Goal: Navigation & Orientation: Find specific page/section

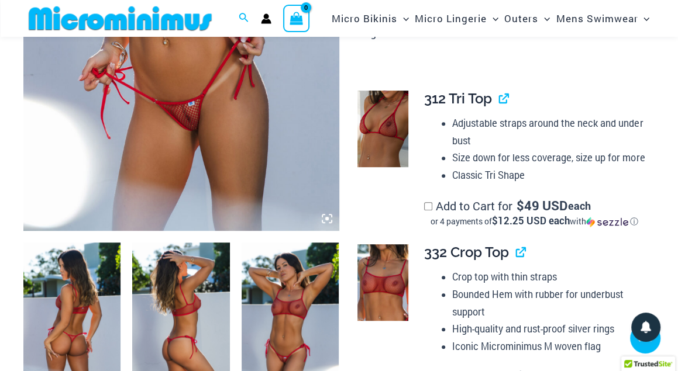
scroll to position [338, 0]
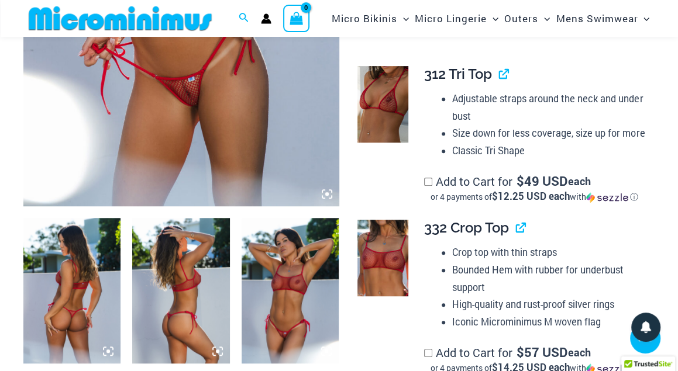
click at [57, 328] on img at bounding box center [71, 291] width 97 height 146
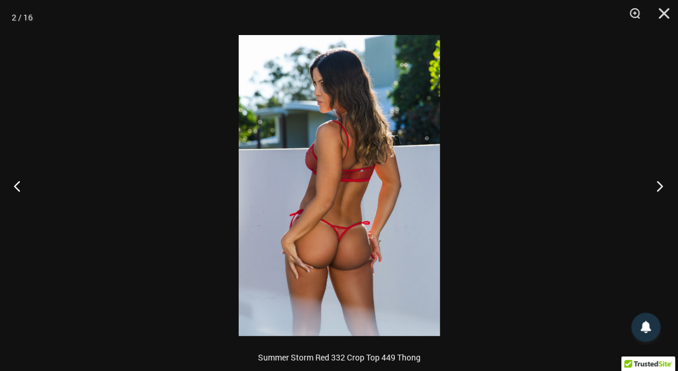
click at [657, 186] on button "Next" at bounding box center [656, 186] width 44 height 58
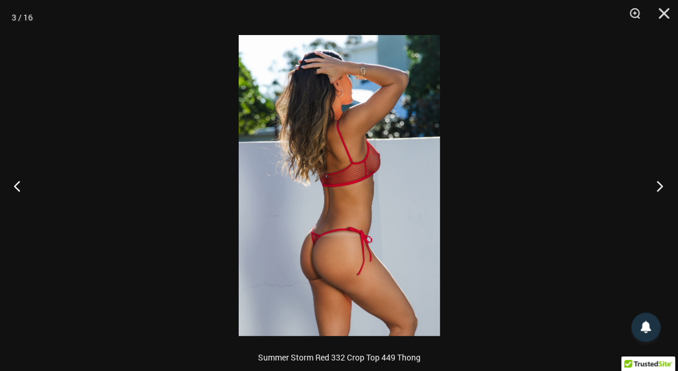
click at [657, 186] on button "Next" at bounding box center [656, 186] width 44 height 58
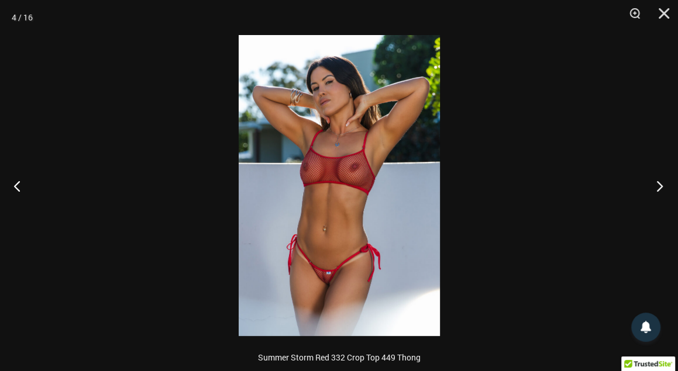
click at [657, 186] on button "Next" at bounding box center [656, 186] width 44 height 58
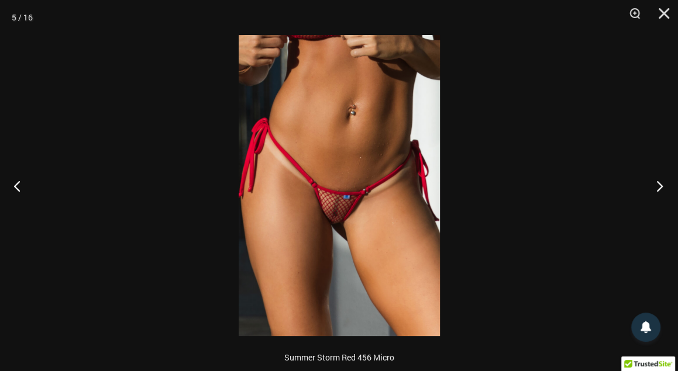
click at [659, 186] on button "Next" at bounding box center [656, 186] width 44 height 58
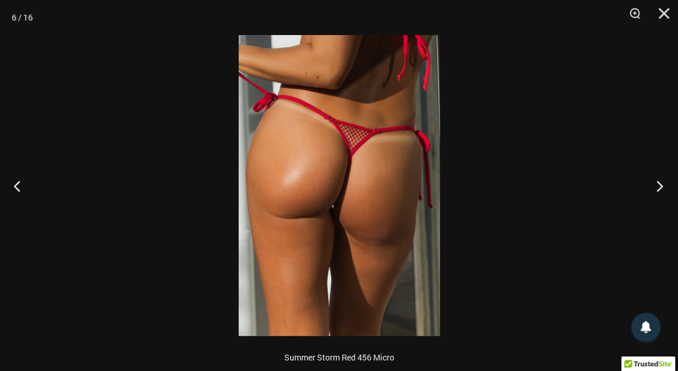
click at [659, 186] on button "Next" at bounding box center [656, 186] width 44 height 58
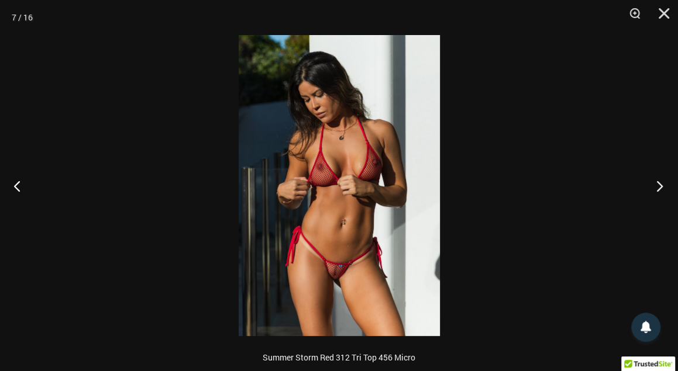
click at [659, 186] on button "Next" at bounding box center [656, 186] width 44 height 58
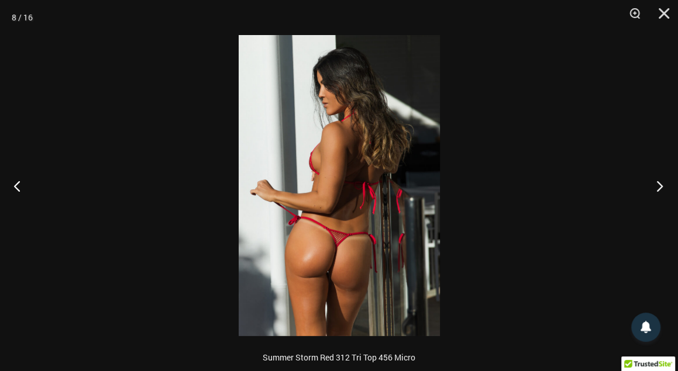
click at [659, 186] on button "Next" at bounding box center [656, 186] width 44 height 58
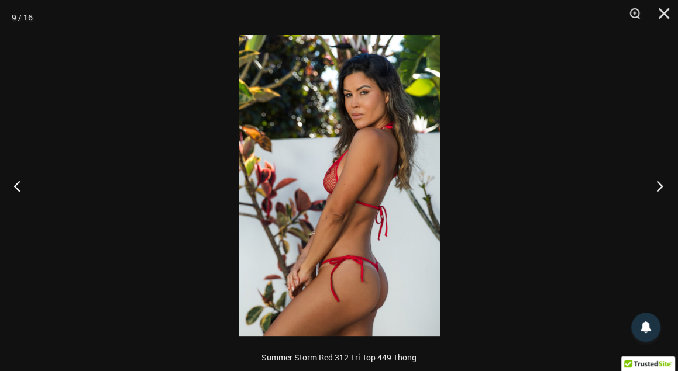
click at [659, 186] on button "Next" at bounding box center [656, 186] width 44 height 58
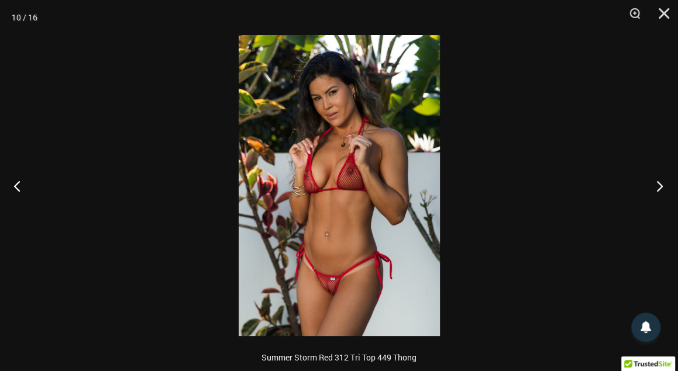
click at [659, 186] on button "Next" at bounding box center [656, 186] width 44 height 58
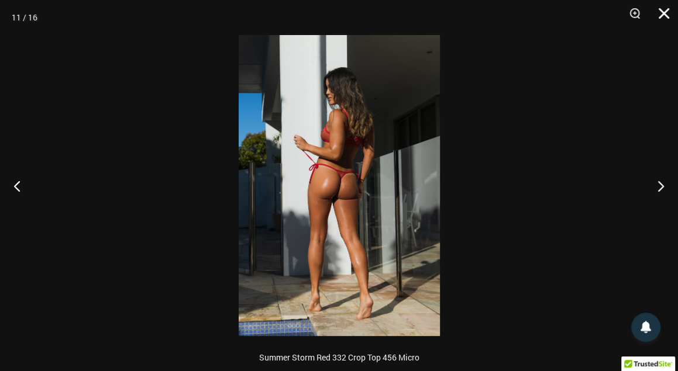
click at [662, 12] on button "Close" at bounding box center [659, 17] width 29 height 35
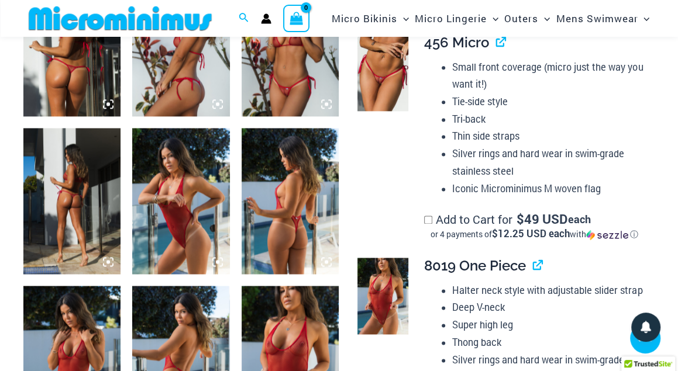
scroll to position [931, 0]
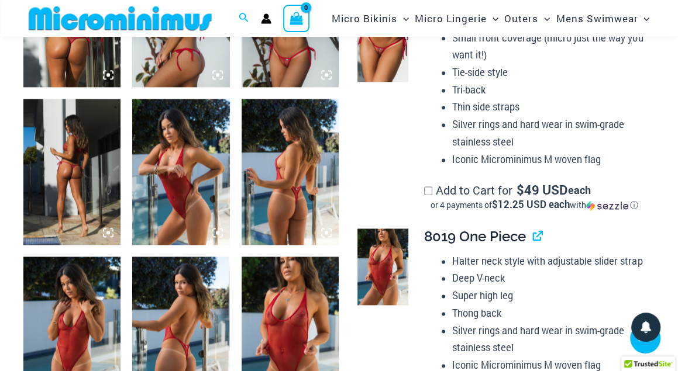
click at [163, 175] on img at bounding box center [180, 172] width 97 height 146
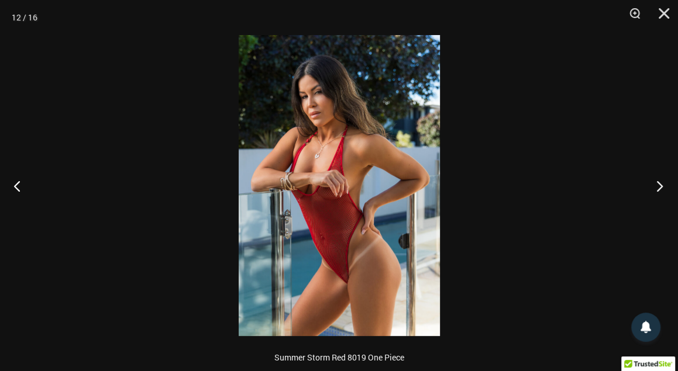
click at [663, 185] on button "Next" at bounding box center [656, 186] width 44 height 58
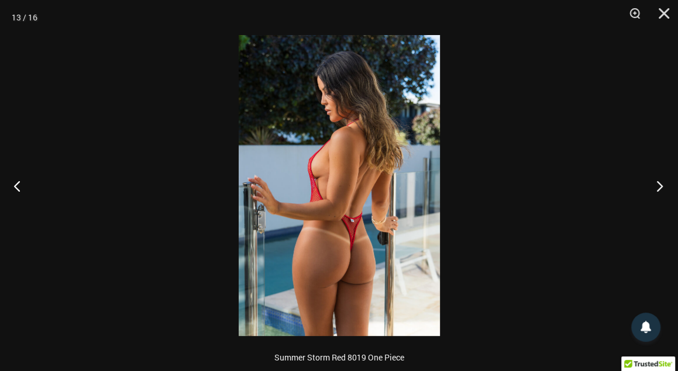
click at [656, 185] on button "Next" at bounding box center [656, 186] width 44 height 58
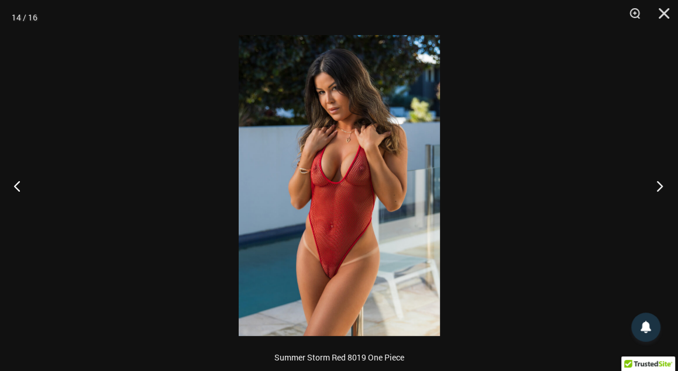
click at [656, 185] on button "Next" at bounding box center [656, 186] width 44 height 58
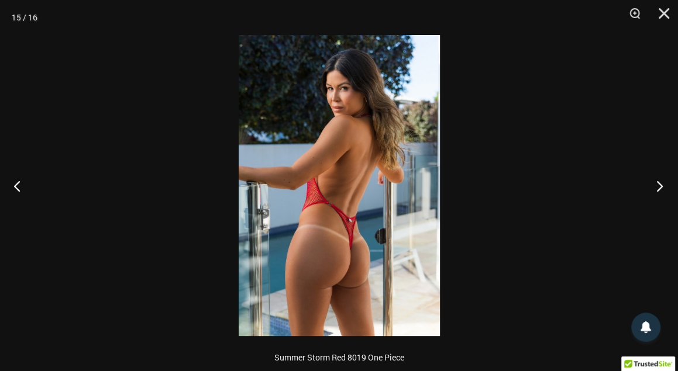
click at [656, 185] on button "Next" at bounding box center [656, 186] width 44 height 58
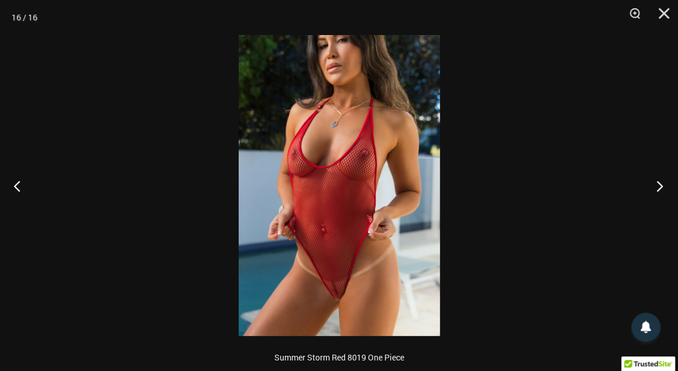
click at [656, 185] on button "Next" at bounding box center [656, 186] width 44 height 58
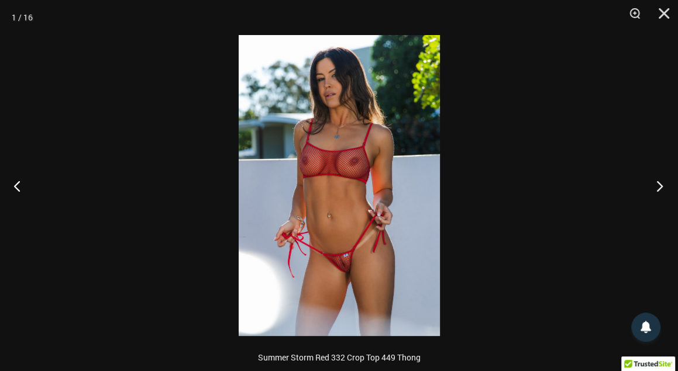
click at [656, 185] on button "Next" at bounding box center [656, 186] width 44 height 58
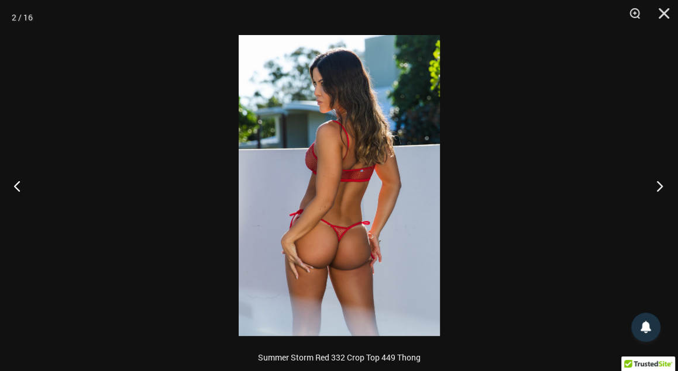
click at [656, 185] on button "Next" at bounding box center [656, 186] width 44 height 58
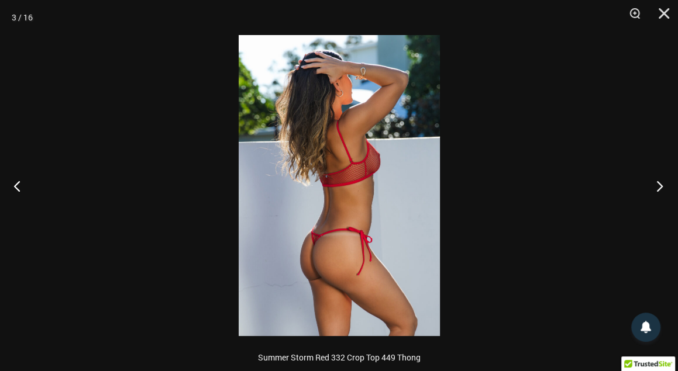
click at [656, 185] on button "Next" at bounding box center [656, 186] width 44 height 58
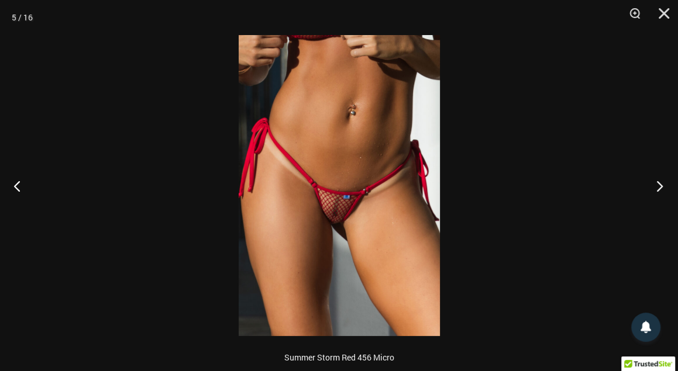
click at [656, 185] on button "Next" at bounding box center [656, 186] width 44 height 58
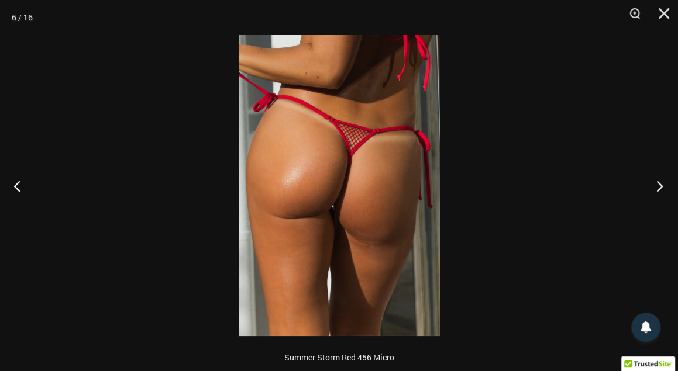
click at [656, 185] on button "Next" at bounding box center [656, 186] width 44 height 58
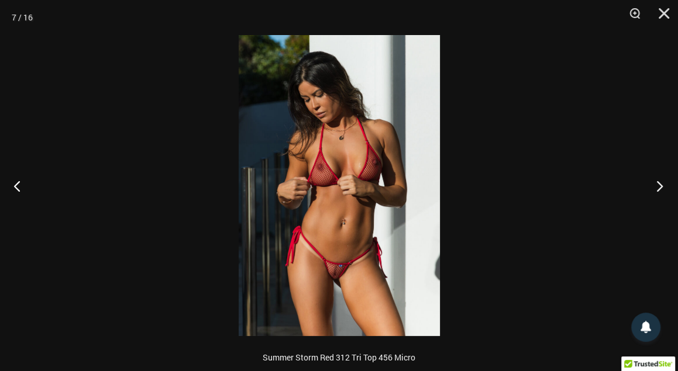
click at [656, 185] on button "Next" at bounding box center [656, 186] width 44 height 58
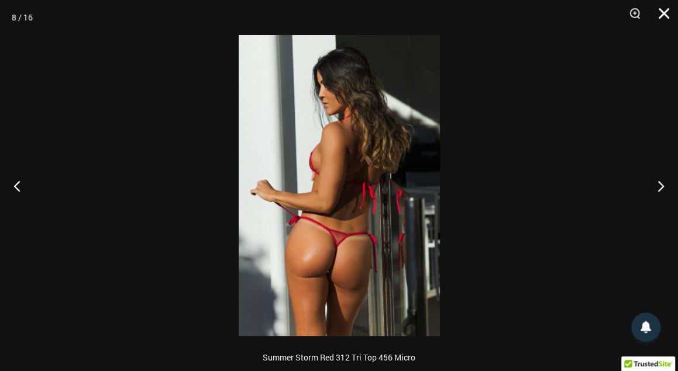
click at [666, 13] on button "Close" at bounding box center [659, 17] width 29 height 35
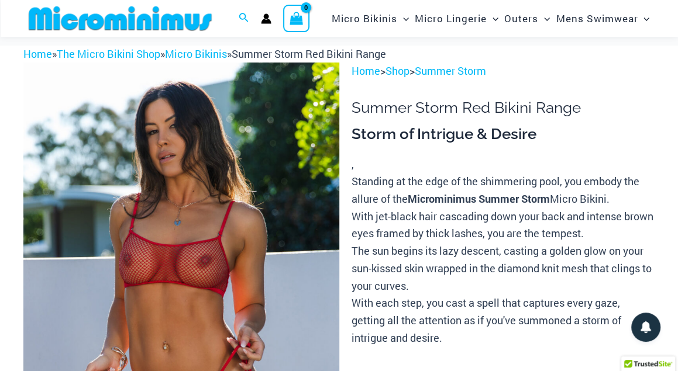
scroll to position [0, 0]
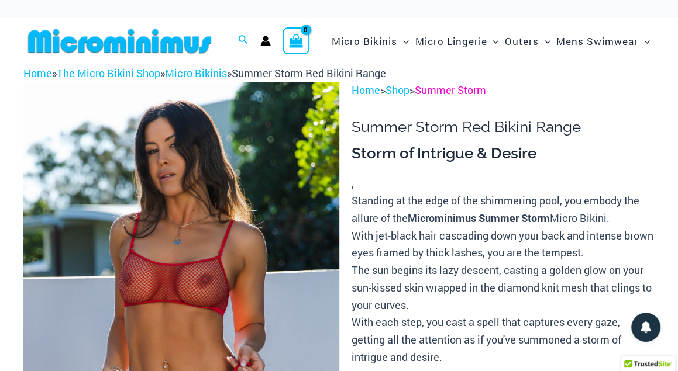
click at [448, 90] on link "Summer Storm" at bounding box center [449, 90] width 71 height 14
